Goal: Information Seeking & Learning: Learn about a topic

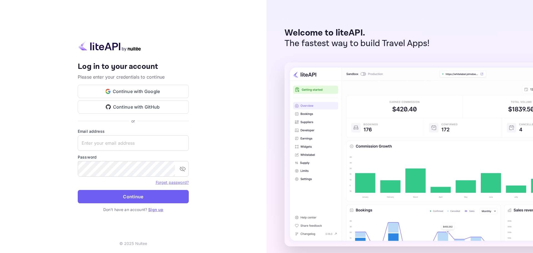
type input "[EMAIL_ADDRESS][DOMAIN_NAME]"
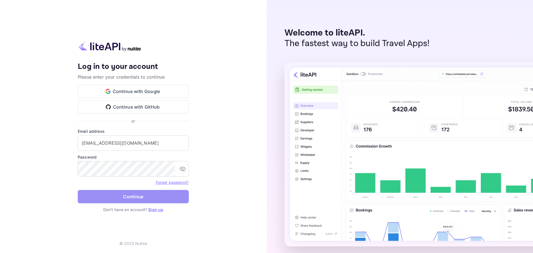
click at [135, 197] on button "Continue" at bounding box center [133, 196] width 111 height 13
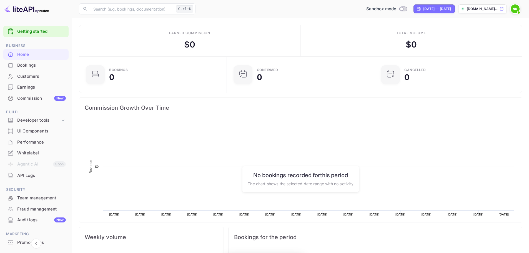
scroll to position [86, 140]
click at [44, 69] on div "Bookings" at bounding box center [35, 65] width 65 height 11
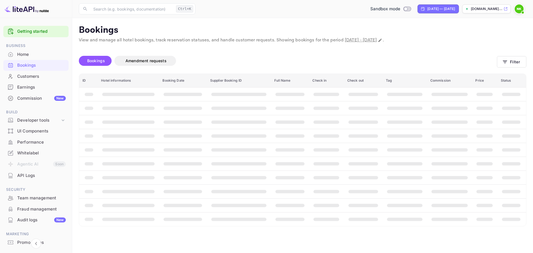
click at [47, 85] on div "Earnings" at bounding box center [41, 87] width 49 height 6
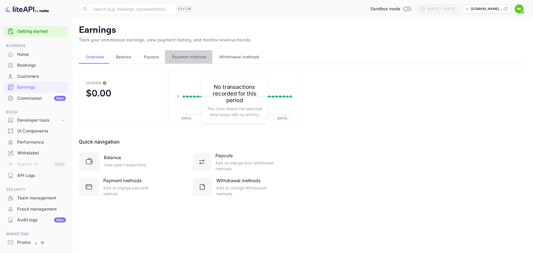
click at [181, 54] on span "Payment methods" at bounding box center [189, 57] width 35 height 7
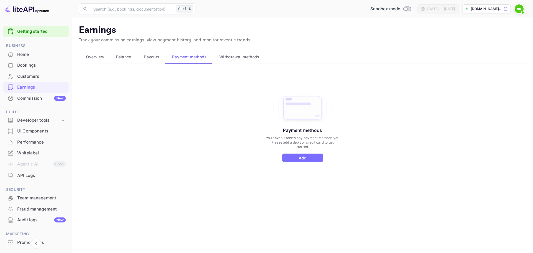
click at [161, 55] on button "Payouts" at bounding box center [151, 56] width 28 height 13
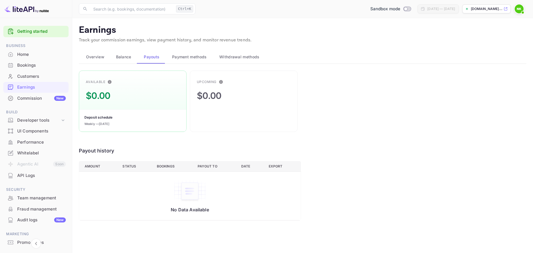
click at [114, 58] on div "Balance" at bounding box center [122, 57] width 19 height 7
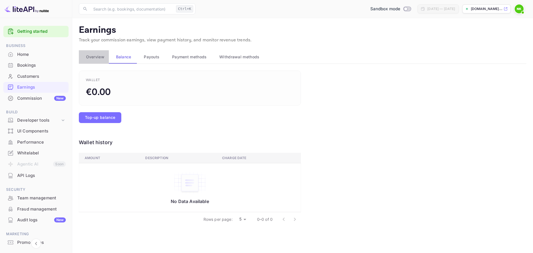
drag, startPoint x: 105, startPoint y: 57, endPoint x: 156, endPoint y: 58, distance: 50.3
click at [106, 57] on button "Overview" at bounding box center [94, 56] width 30 height 13
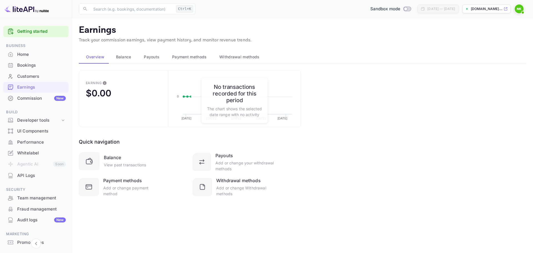
click at [228, 62] on button "Withdrawal methods" at bounding box center [239, 56] width 53 height 13
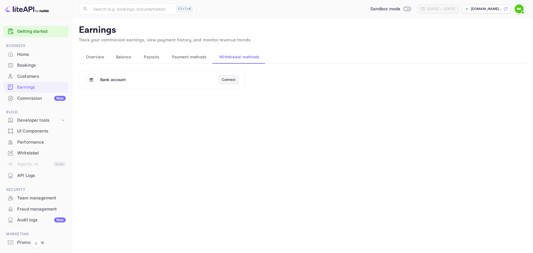
click at [202, 60] on button "Payment methods" at bounding box center [188, 56] width 47 height 13
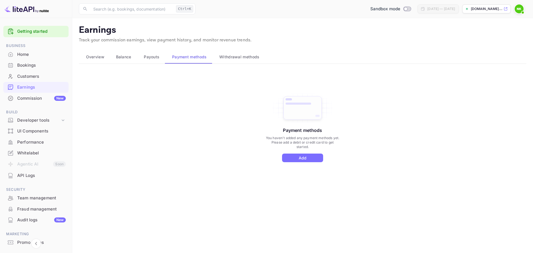
click at [17, 100] on div "Commission New" at bounding box center [35, 98] width 65 height 11
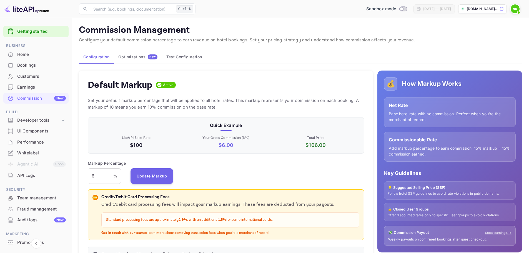
scroll to position [28, 0]
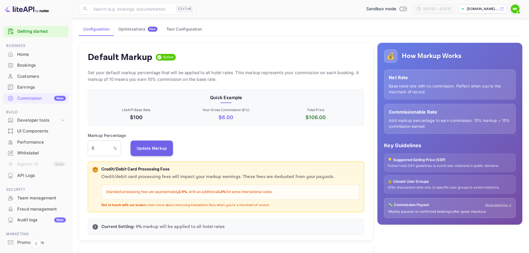
click at [226, 117] on p "$ 6.00" at bounding box center [226, 118] width 88 height 8
click at [135, 116] on p "$100" at bounding box center [137, 118] width 88 height 8
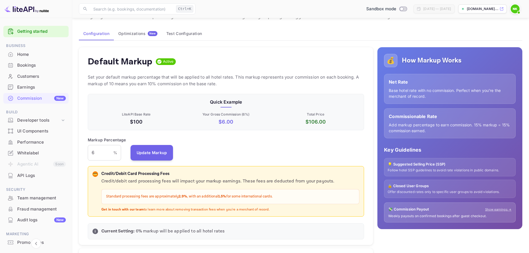
scroll to position [56, 0]
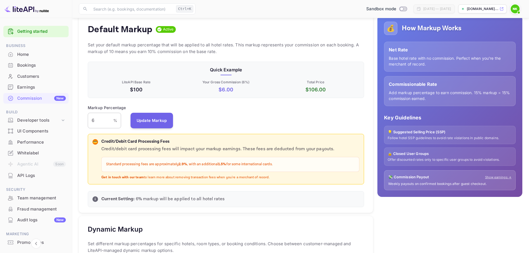
click at [121, 117] on div "Markup Percentage 6 % ​" at bounding box center [107, 117] width 38 height 24
click at [117, 118] on p "%" at bounding box center [115, 121] width 4 height 6
click at [116, 119] on p "%" at bounding box center [115, 121] width 4 height 6
click at [108, 119] on input "6" at bounding box center [101, 121] width 26 height 16
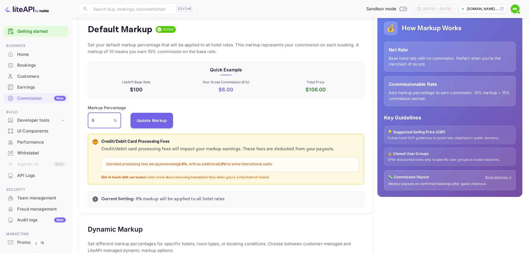
click at [108, 119] on input "6" at bounding box center [101, 121] width 26 height 16
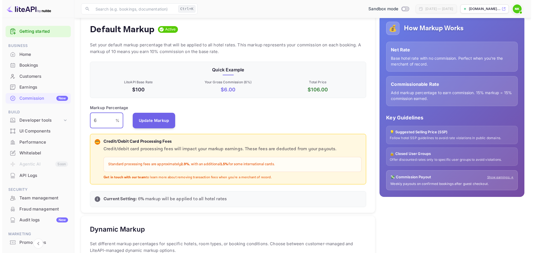
scroll to position [0, 0]
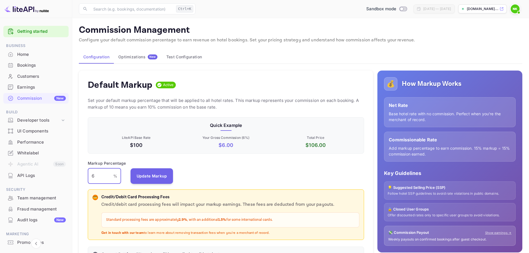
click at [41, 151] on div "Whitelabel" at bounding box center [41, 153] width 49 height 6
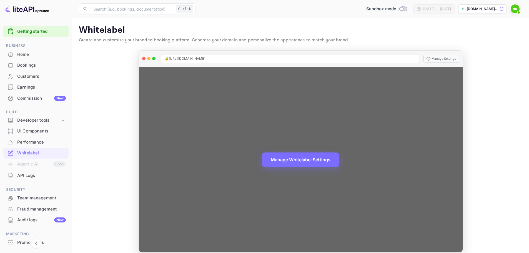
click at [389, 60] on div "🔒 [URL][DOMAIN_NAME]" at bounding box center [290, 58] width 258 height 9
click at [206, 57] on span "🔒 [URL][DOMAIN_NAME]" at bounding box center [185, 58] width 41 height 5
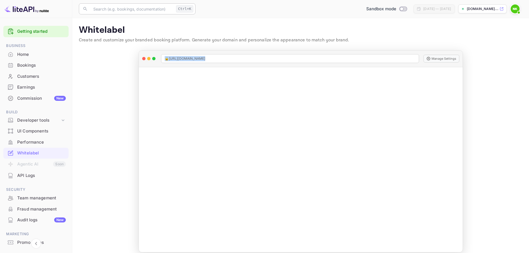
copy span "🔒 [URL][DOMAIN_NAME]"
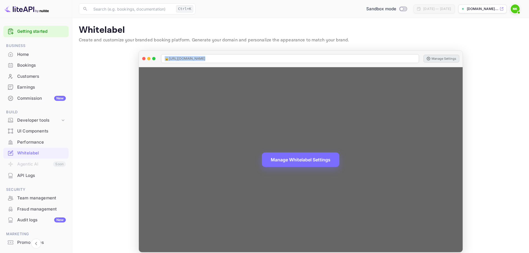
click at [438, 59] on button "Manage Settings" at bounding box center [442, 59] width 36 height 8
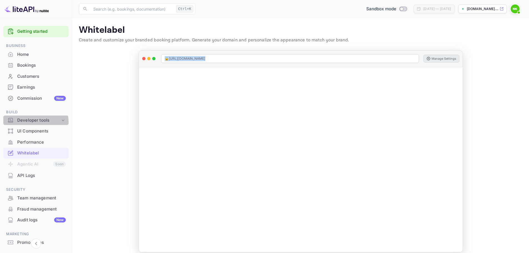
click at [35, 122] on div "Developer tools" at bounding box center [38, 120] width 43 height 6
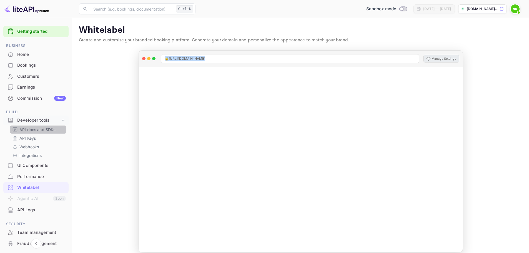
click at [38, 129] on p "API docs and SDKs" at bounding box center [37, 130] width 36 height 6
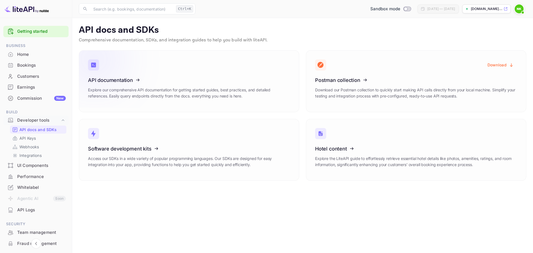
click at [100, 94] on icon at bounding box center [122, 79] width 86 height 57
click at [109, 94] on icon at bounding box center [122, 79] width 86 height 57
